Goal: Task Accomplishment & Management: Complete application form

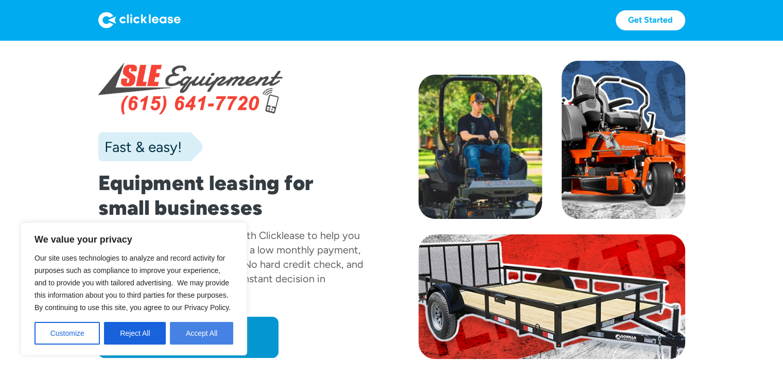
click at [207, 339] on button "Accept All" at bounding box center [201, 333] width 63 height 23
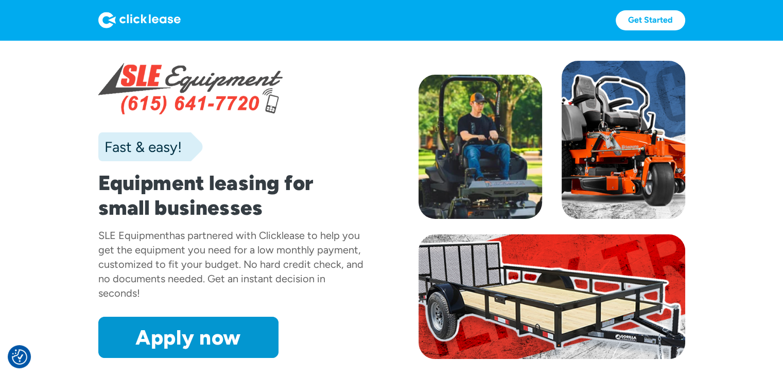
scroll to position [88, 0]
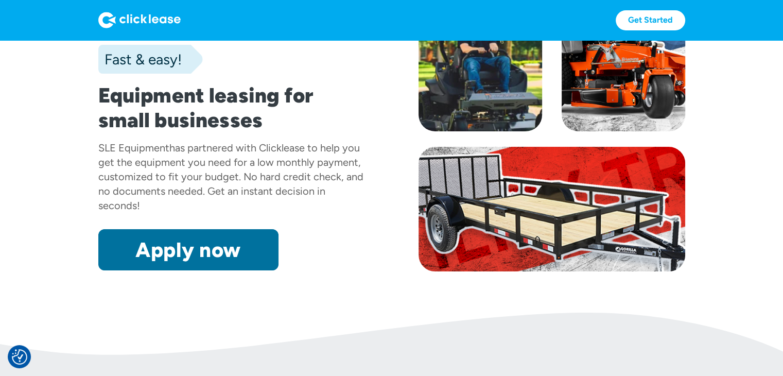
click at [236, 257] on link "Apply now" at bounding box center [188, 249] width 180 height 41
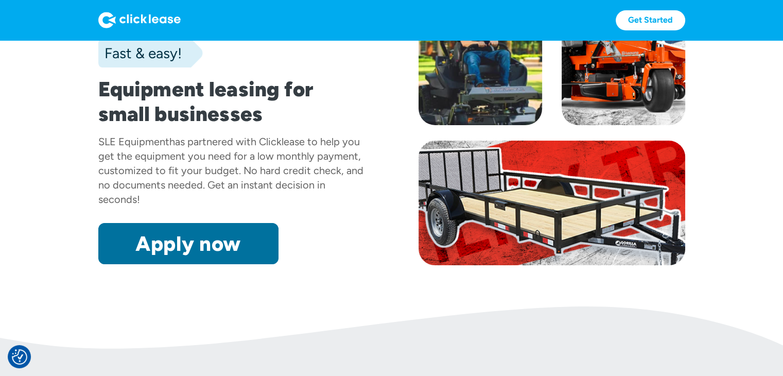
scroll to position [92, 0]
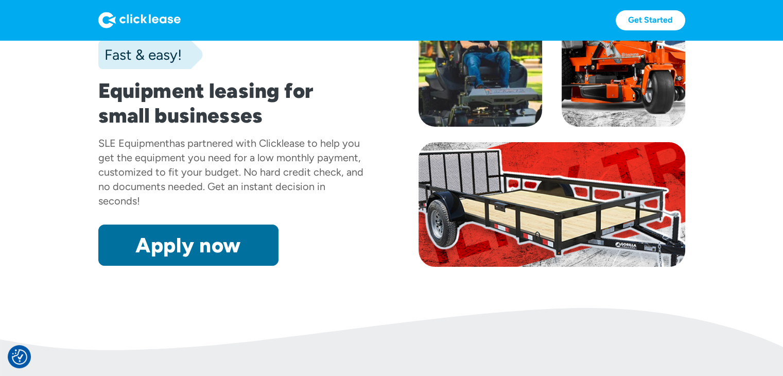
click at [209, 173] on div "has partnered with Clicklease to help you get the equipment you need for a low …" at bounding box center [230, 172] width 265 height 70
click at [206, 245] on link "Apply now" at bounding box center [188, 245] width 180 height 41
